Goal: Task Accomplishment & Management: Complete application form

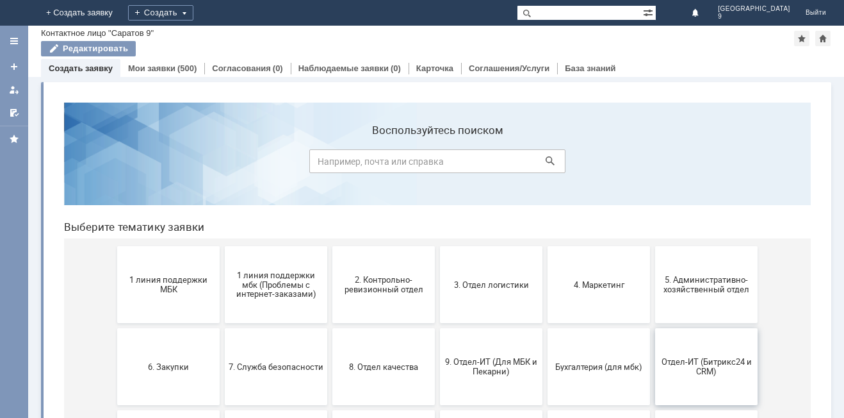
scroll to position [104, 0]
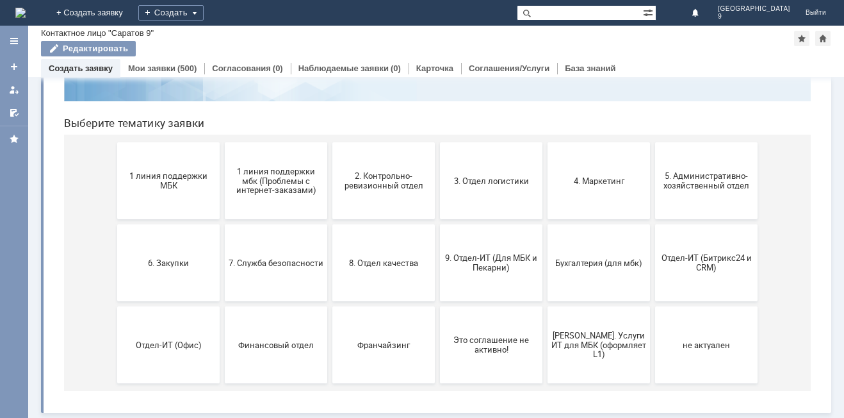
drag, startPoint x: 733, startPoint y: 262, endPoint x: 679, endPoint y: 272, distance: 54.6
click at [685, 267] on span "Отдел-ИТ (Битрикс24 и CRM)" at bounding box center [706, 262] width 95 height 19
click at [477, 263] on span "9. Отдел-ИТ (Для МБК и Пекарни)" at bounding box center [491, 262] width 95 height 19
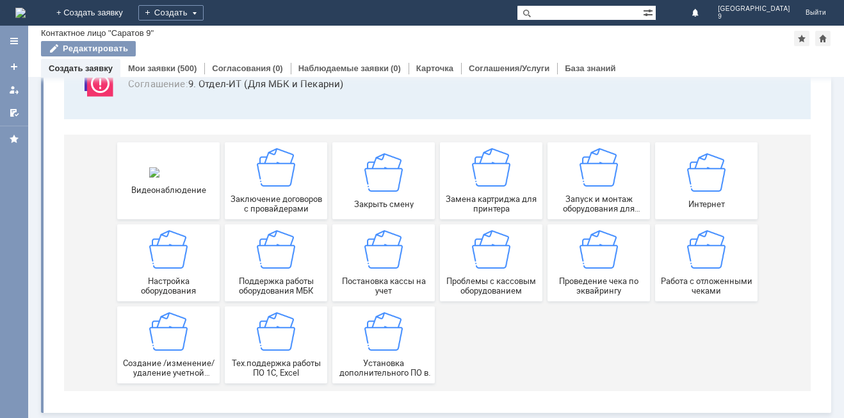
scroll to position [106, 0]
drag, startPoint x: 691, startPoint y: 266, endPoint x: 747, endPoint y: 259, distance: 56.8
click at [691, 266] on img at bounding box center [706, 249] width 38 height 38
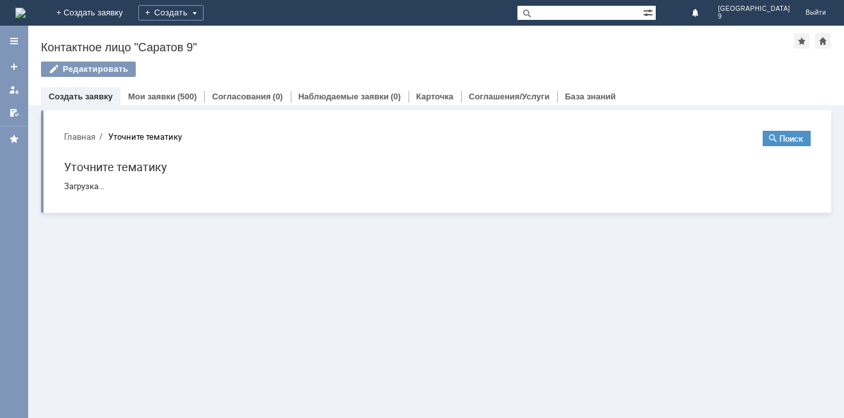
scroll to position [0, 0]
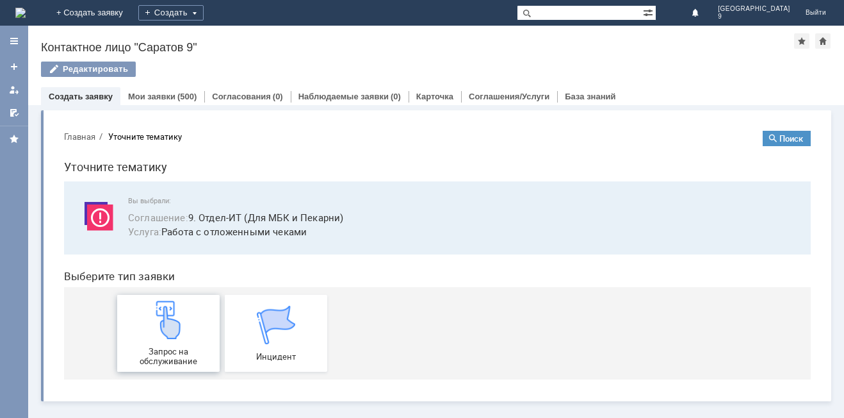
click at [174, 311] on img at bounding box center [168, 319] width 38 height 38
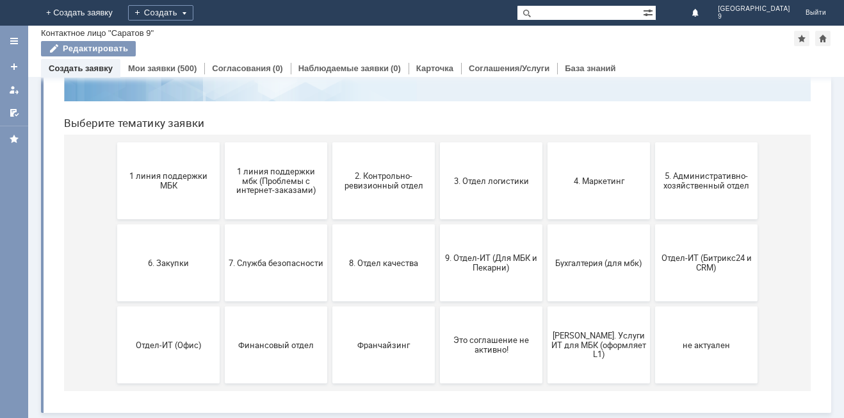
scroll to position [104, 0]
click at [695, 261] on span "Отдел-ИТ (Битрикс24 и CRM)" at bounding box center [706, 262] width 95 height 19
click at [476, 252] on button "9. Отдел-ИТ (Для МБК и Пекарни)" at bounding box center [491, 262] width 102 height 77
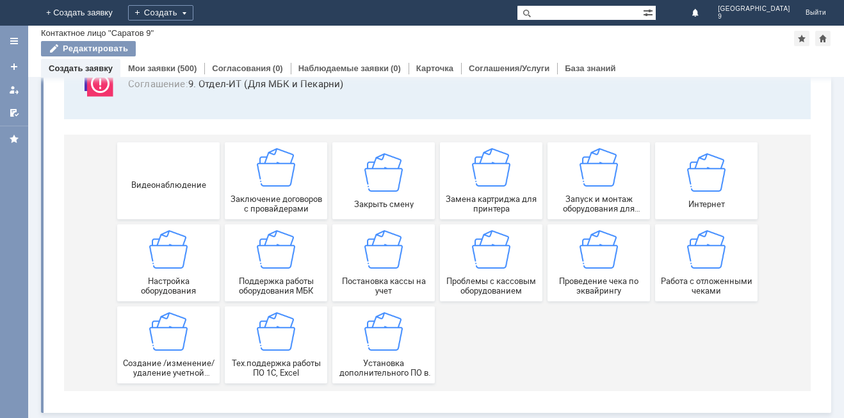
scroll to position [106, 0]
drag, startPoint x: 708, startPoint y: 245, endPoint x: 760, endPoint y: 234, distance: 53.5
click at [708, 245] on img at bounding box center [706, 249] width 38 height 38
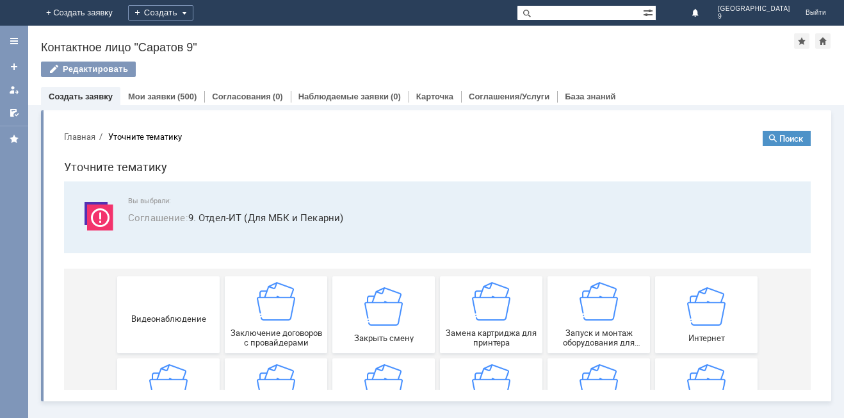
scroll to position [0, 0]
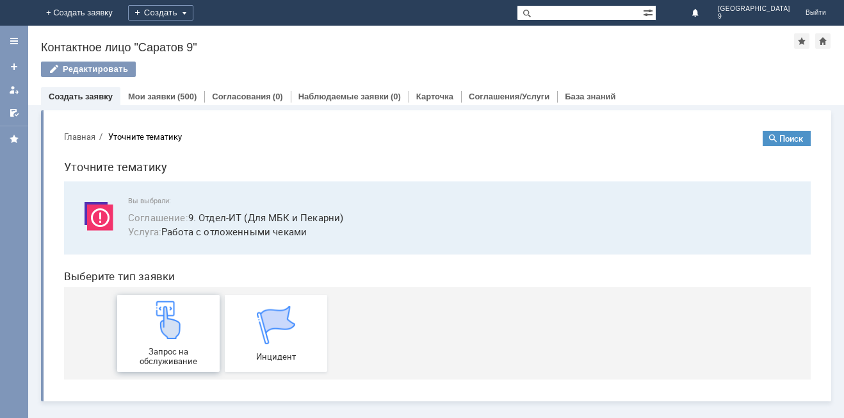
click at [147, 357] on span "Запрос на обслуживание" at bounding box center [168, 355] width 95 height 19
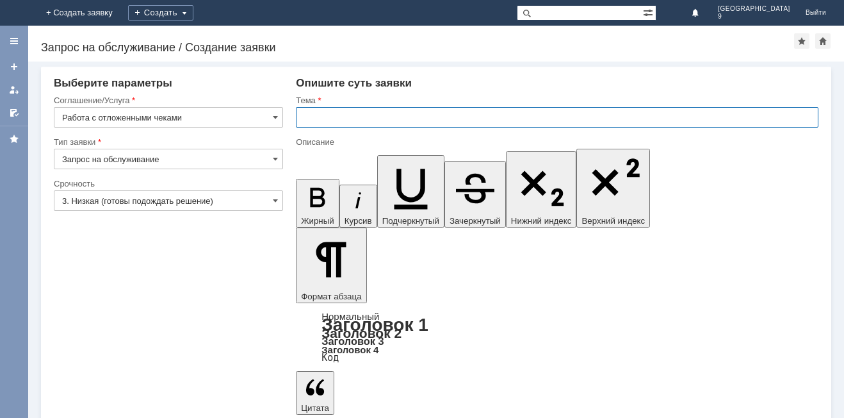
click at [323, 124] on input "text" at bounding box center [557, 117] width 523 height 20
type input "отл чеки"
